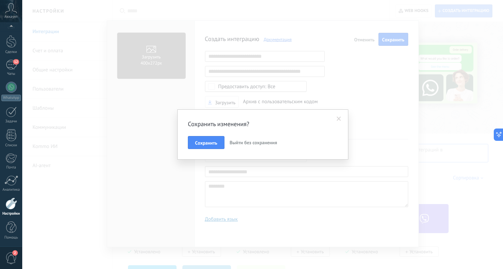
click at [240, 143] on span "Выйти без сохранения" at bounding box center [254, 143] width 48 height 6
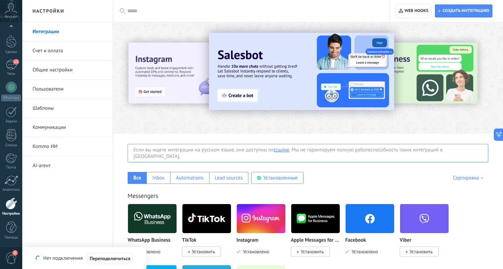
click at [47, 163] on link "AI-агент" at bounding box center [68, 165] width 73 height 19
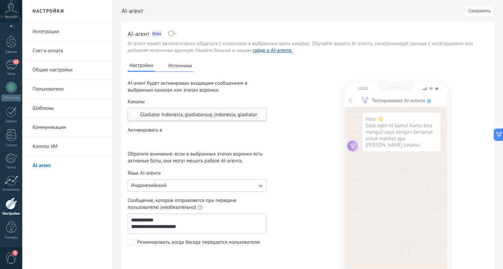
click at [171, 32] on span at bounding box center [172, 33] width 9 height 5
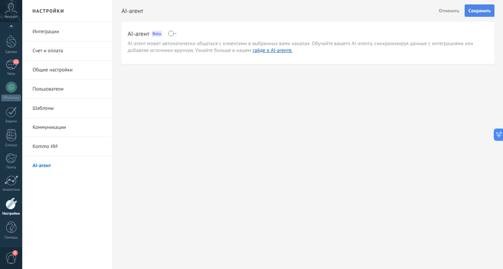
click at [480, 11] on span "Cохранить" at bounding box center [479, 10] width 22 height 5
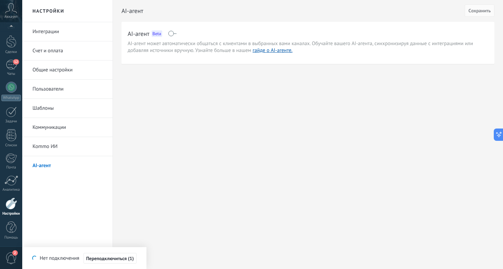
click at [10, 15] on span "Аккаунт" at bounding box center [11, 17] width 13 height 4
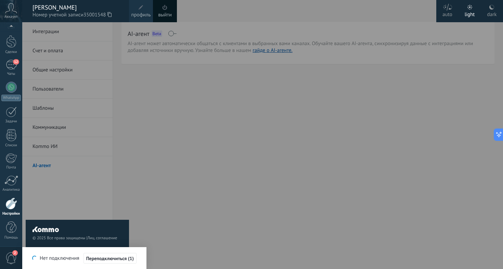
click at [101, 45] on div "© 2025 Все права защищены | Лиц. соглашение Обратиться за поддержкой" at bounding box center [77, 145] width 103 height 247
click at [78, 35] on div "© 2025 Все права защищены | Лиц. соглашение Обратиться за поддержкой" at bounding box center [77, 145] width 103 height 247
click at [315, 61] on div at bounding box center [273, 134] width 503 height 269
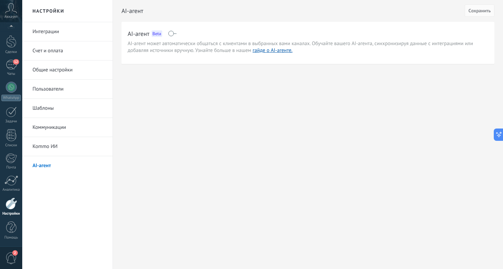
click at [51, 15] on h2 "Настройки" at bounding box center [67, 11] width 73 height 22
click at [12, 93] on div "Чаты" at bounding box center [11, 94] width 20 height 4
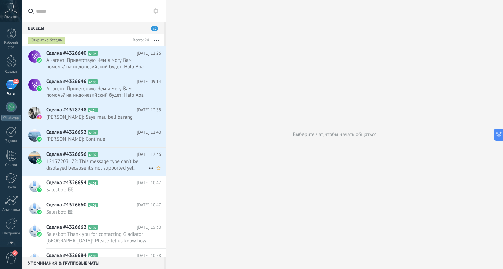
click at [103, 164] on span "12137203172: This message type can’t be displayed because it’s not supported ye…" at bounding box center [97, 164] width 102 height 13
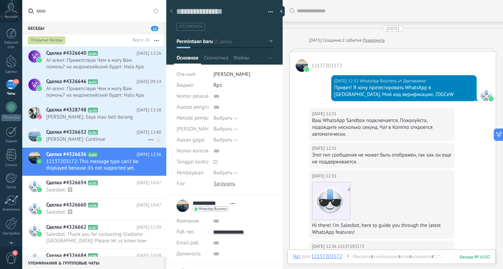
click at [76, 137] on span "[PERSON_NAME]: Continue" at bounding box center [97, 139] width 102 height 6
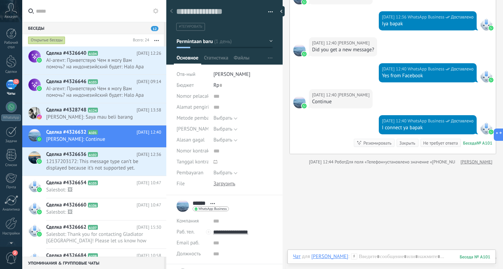
scroll to position [219, 0]
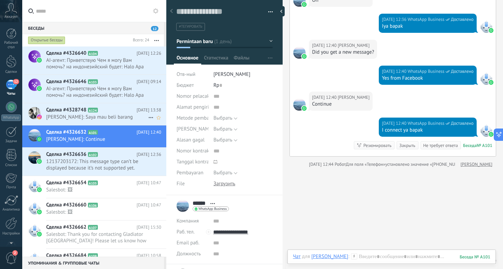
click at [65, 115] on span "[PERSON_NAME]: Saya mau beli barang" at bounding box center [97, 117] width 102 height 6
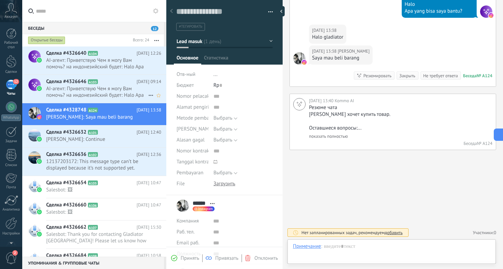
scroll to position [10, 0]
click at [90, 87] on span "AI-агент: Приветствую Чем я могу Вам помочь? на индонезийский будет: Halo Apa y…" at bounding box center [97, 92] width 102 height 13
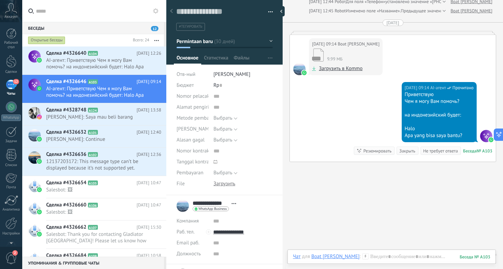
scroll to position [2223, 0]
click at [408, 34] on div at bounding box center [392, 31] width 207 height 3
click at [90, 63] on span "AI-агент: Приветствую Чем я могу Вам помочь? на индонезийский будет: Halo Apa y…" at bounding box center [97, 63] width 102 height 13
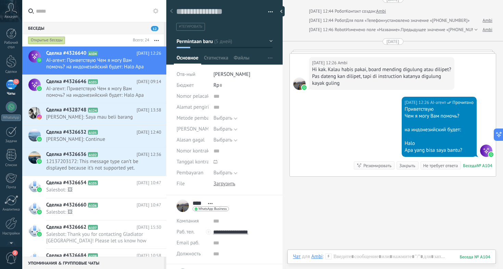
scroll to position [697, 0]
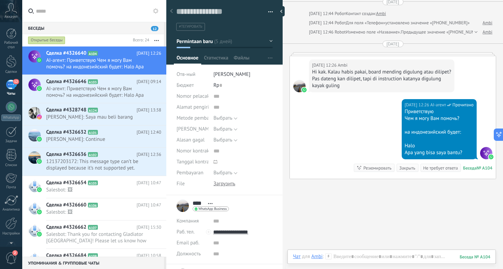
click at [411, 166] on div "Закрыть" at bounding box center [407, 168] width 16 height 6
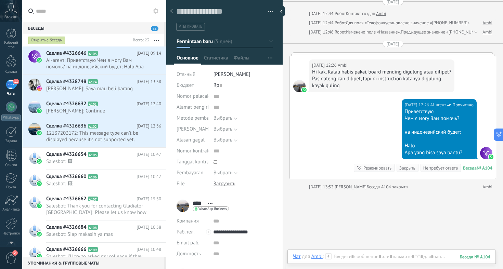
scroll to position [708, 0]
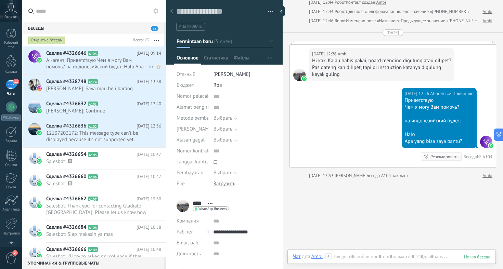
click at [107, 66] on span "AI-агент: Приветствую Чем я могу Вам помочь? на индонезийский будет: Halo Apa y…" at bounding box center [97, 63] width 102 height 13
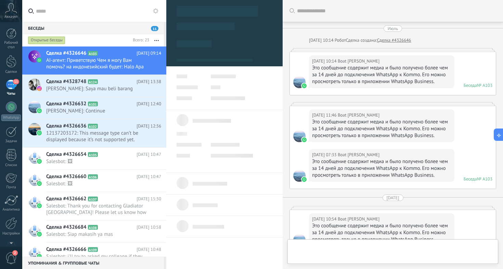
scroll to position [2241, 0]
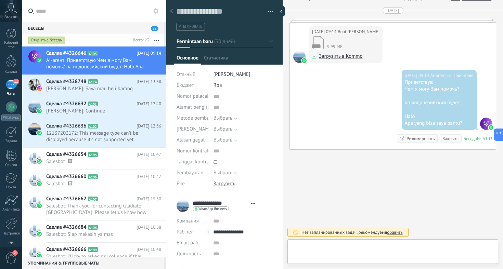
type textarea "**********"
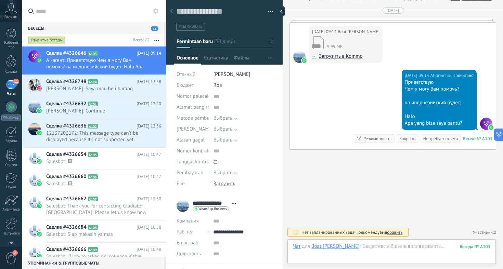
click at [451, 140] on div "Не требует ответа" at bounding box center [440, 138] width 35 height 6
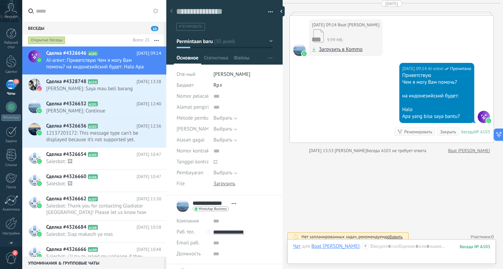
scroll to position [2253, 0]
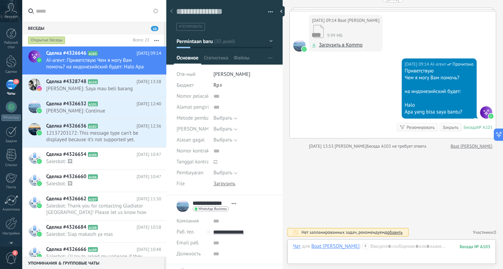
click at [447, 127] on div "Закрыть" at bounding box center [450, 127] width 16 height 6
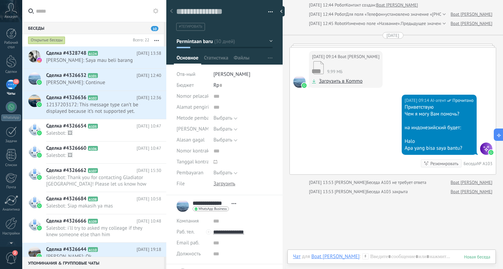
scroll to position [2209, 0]
click at [406, 65] on div "[DATE] 09:14 Boat [PERSON_NAME] 9.99 МБ Загрузить в Kommo" at bounding box center [393, 71] width 206 height 47
click at [352, 61] on span "Boat [PERSON_NAME]" at bounding box center [359, 57] width 42 height 7
